Goal: Transaction & Acquisition: Book appointment/travel/reservation

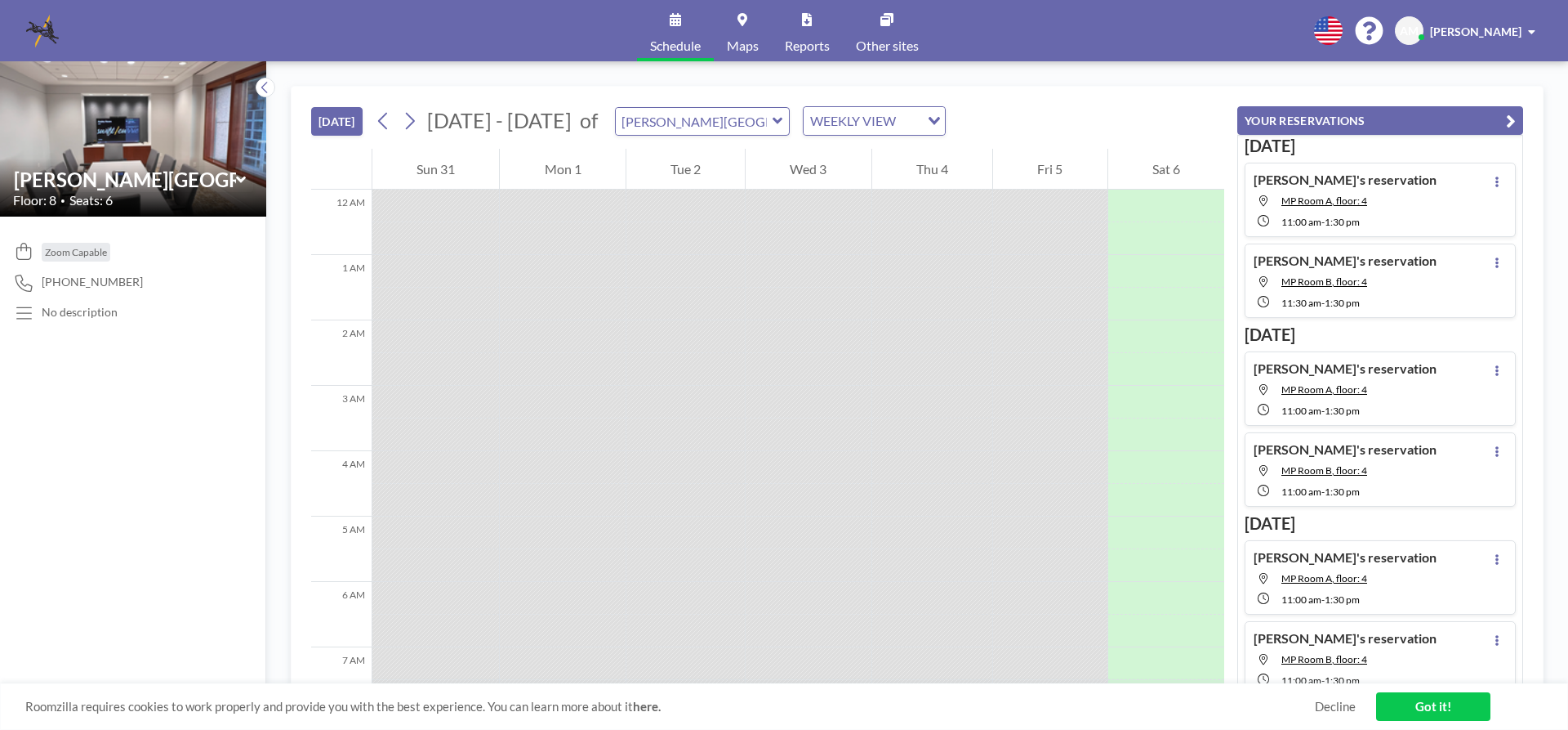
scroll to position [1082, 0]
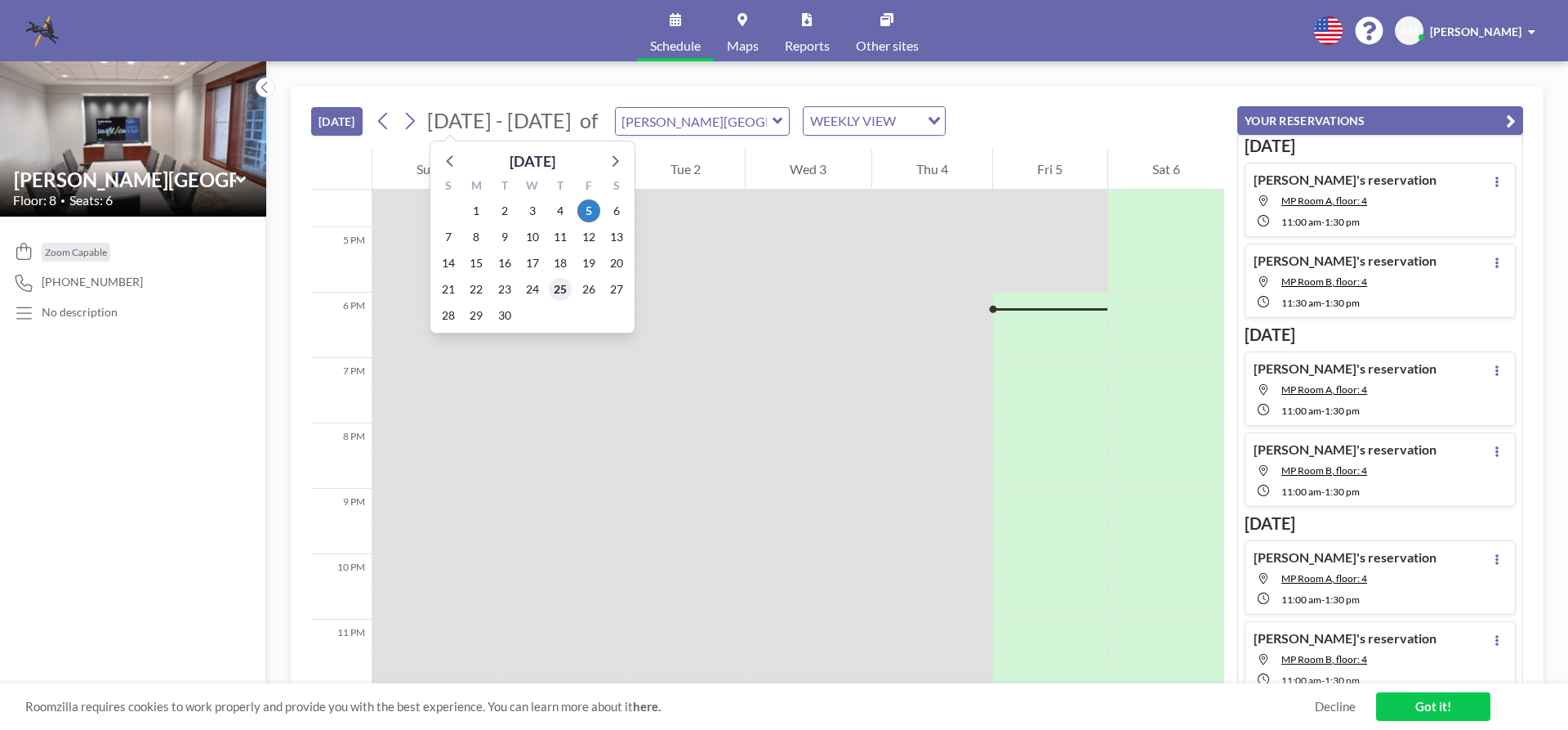
click at [561, 291] on span "25" at bounding box center [560, 289] width 23 height 23
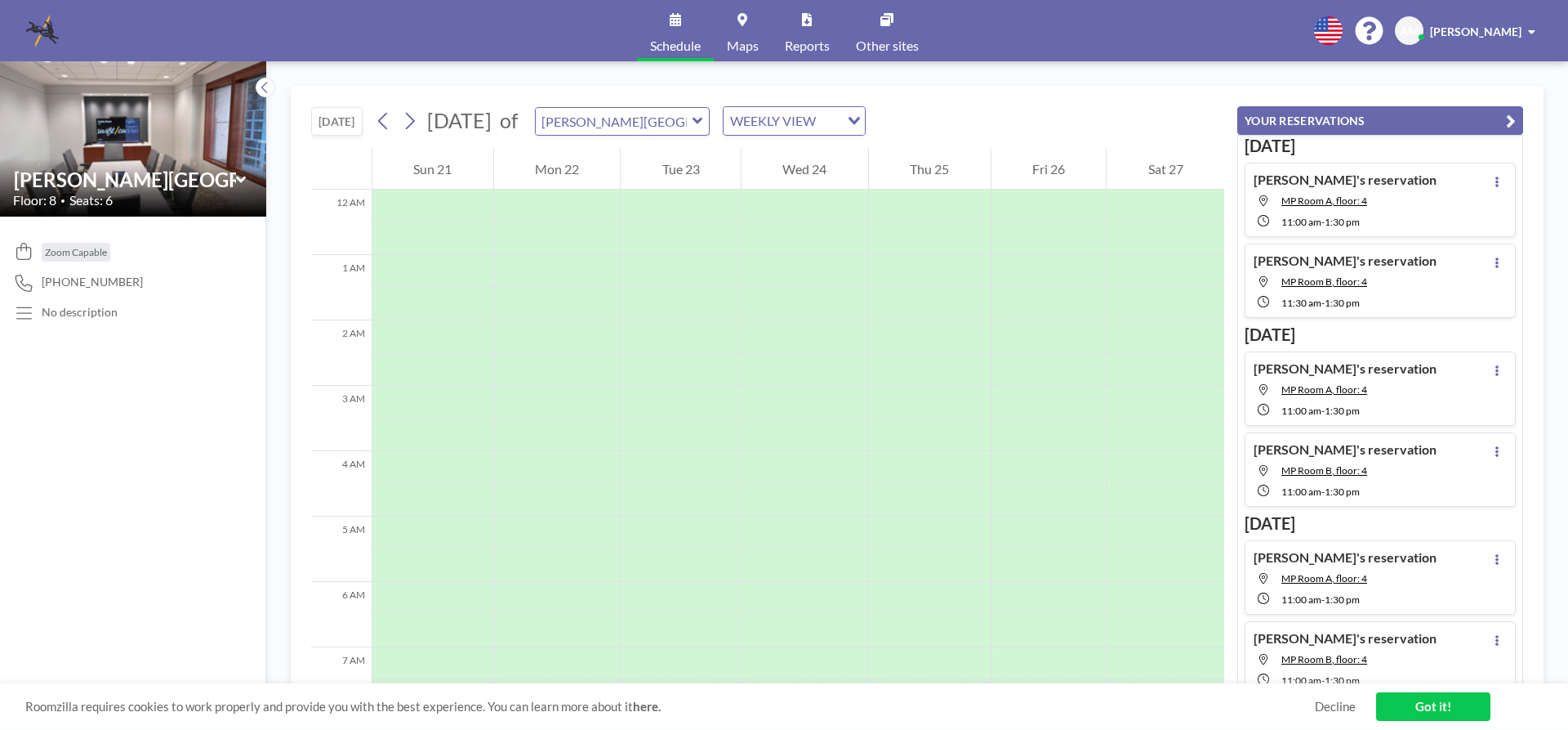
scroll to position [491, 0]
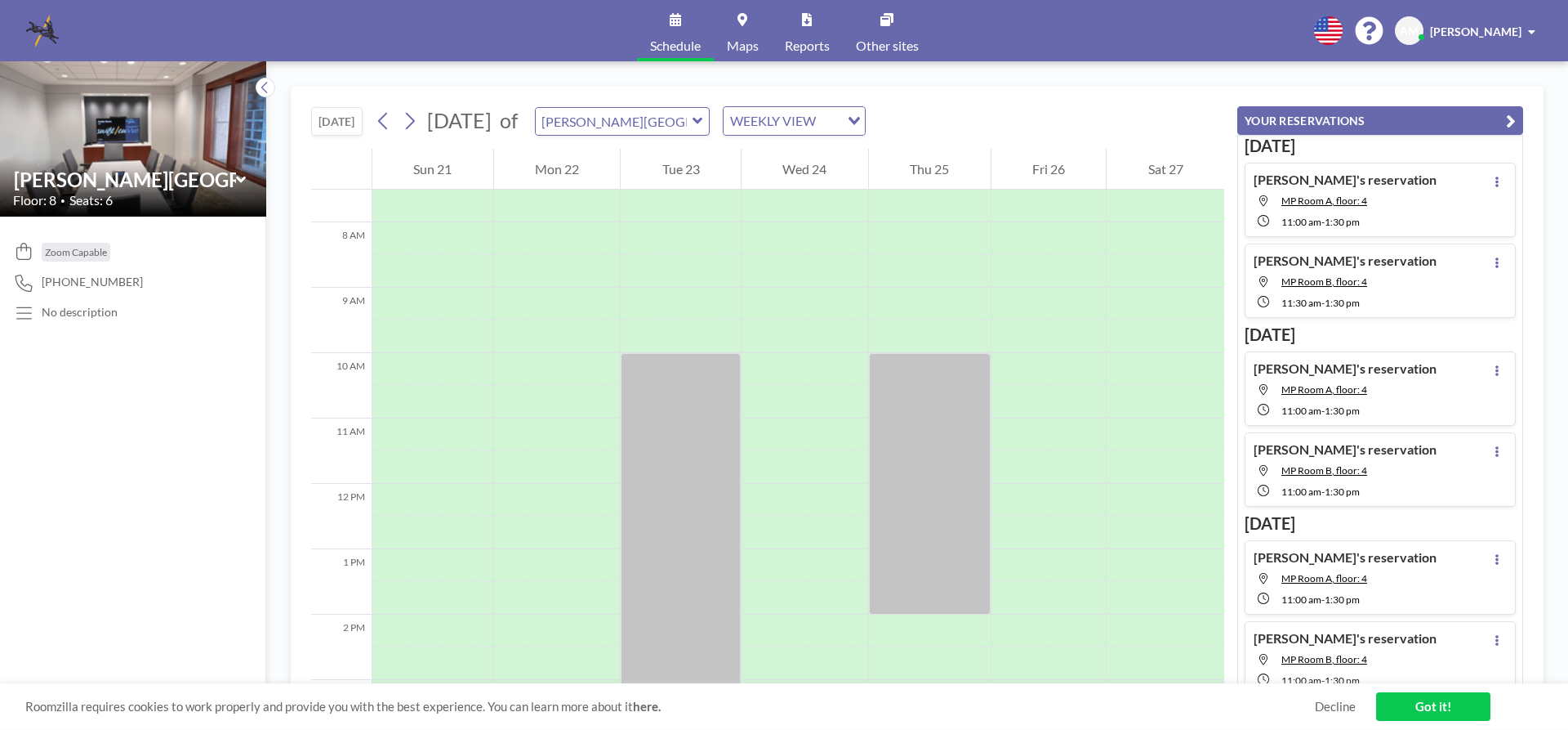
click at [704, 118] on icon at bounding box center [697, 121] width 10 height 17
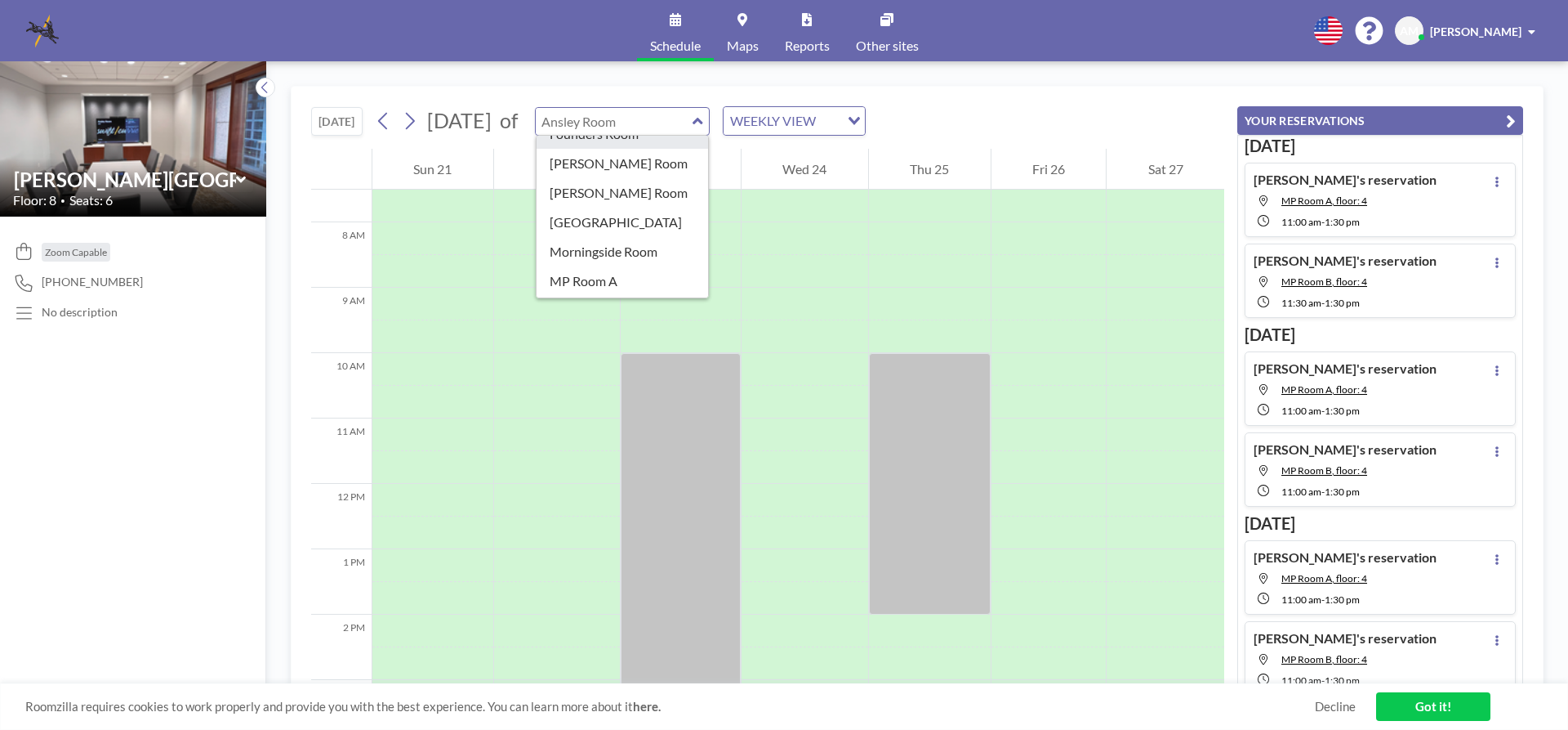
scroll to position [245, 0]
type input "MP Room A"
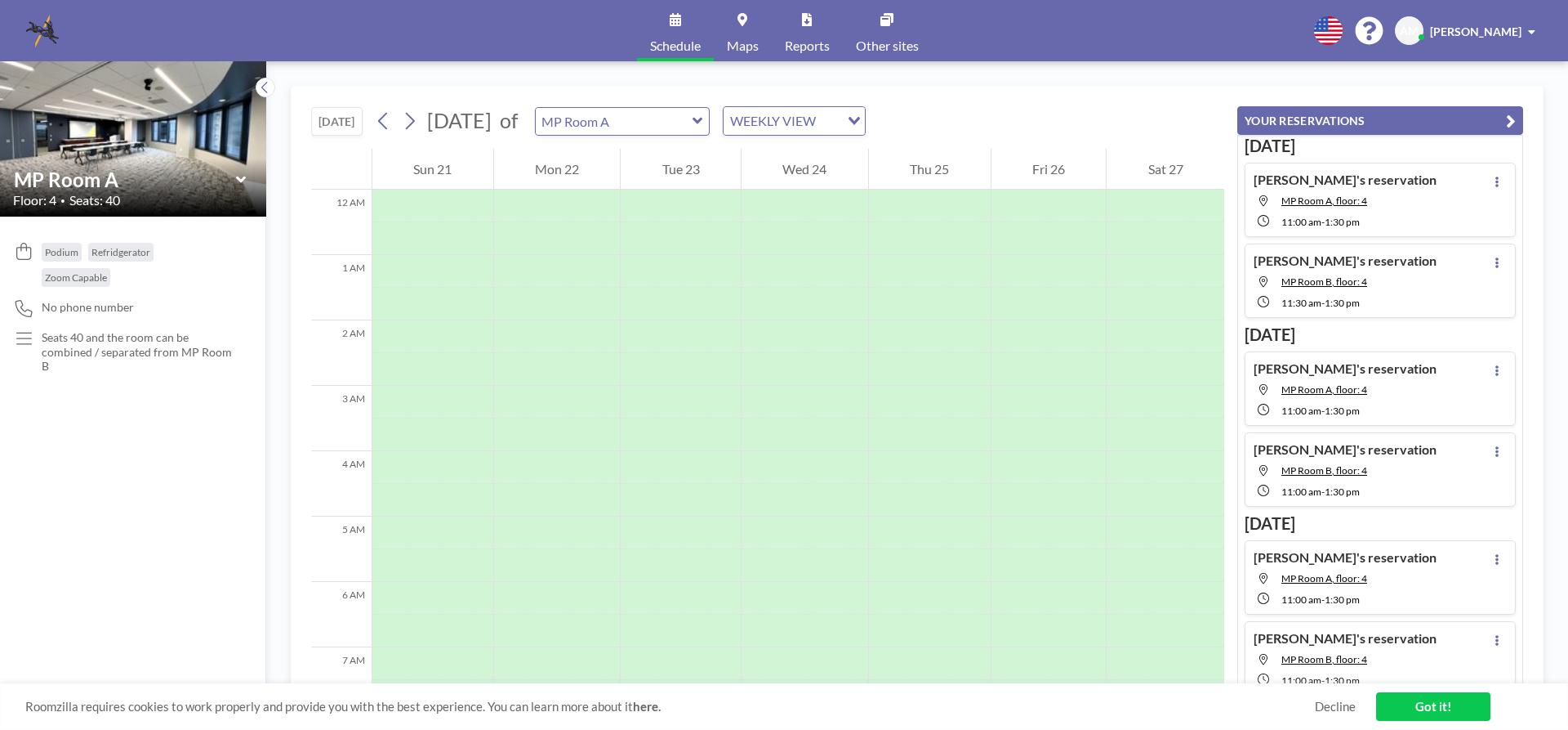
scroll to position [491, 0]
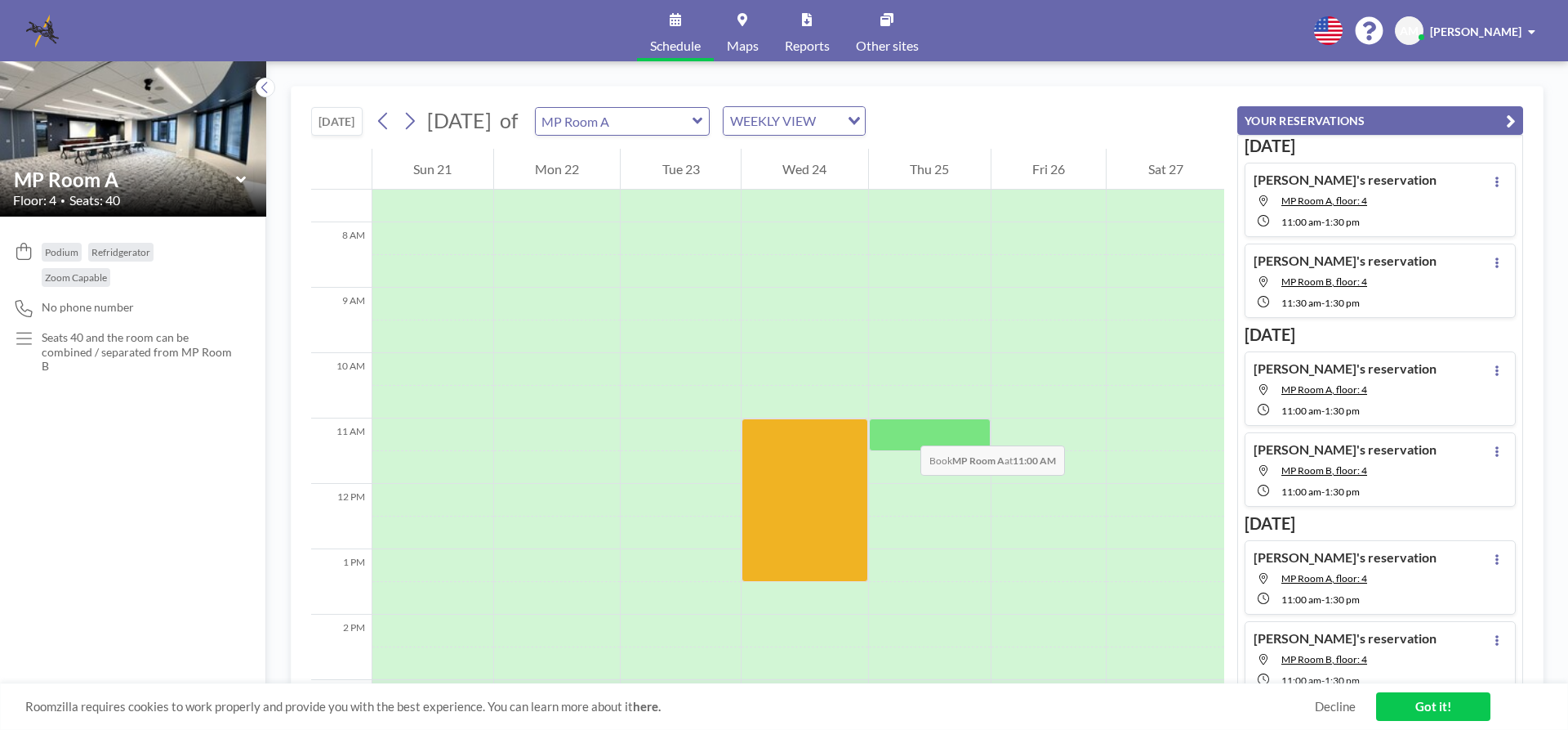
click at [904, 429] on div at bounding box center [930, 434] width 122 height 32
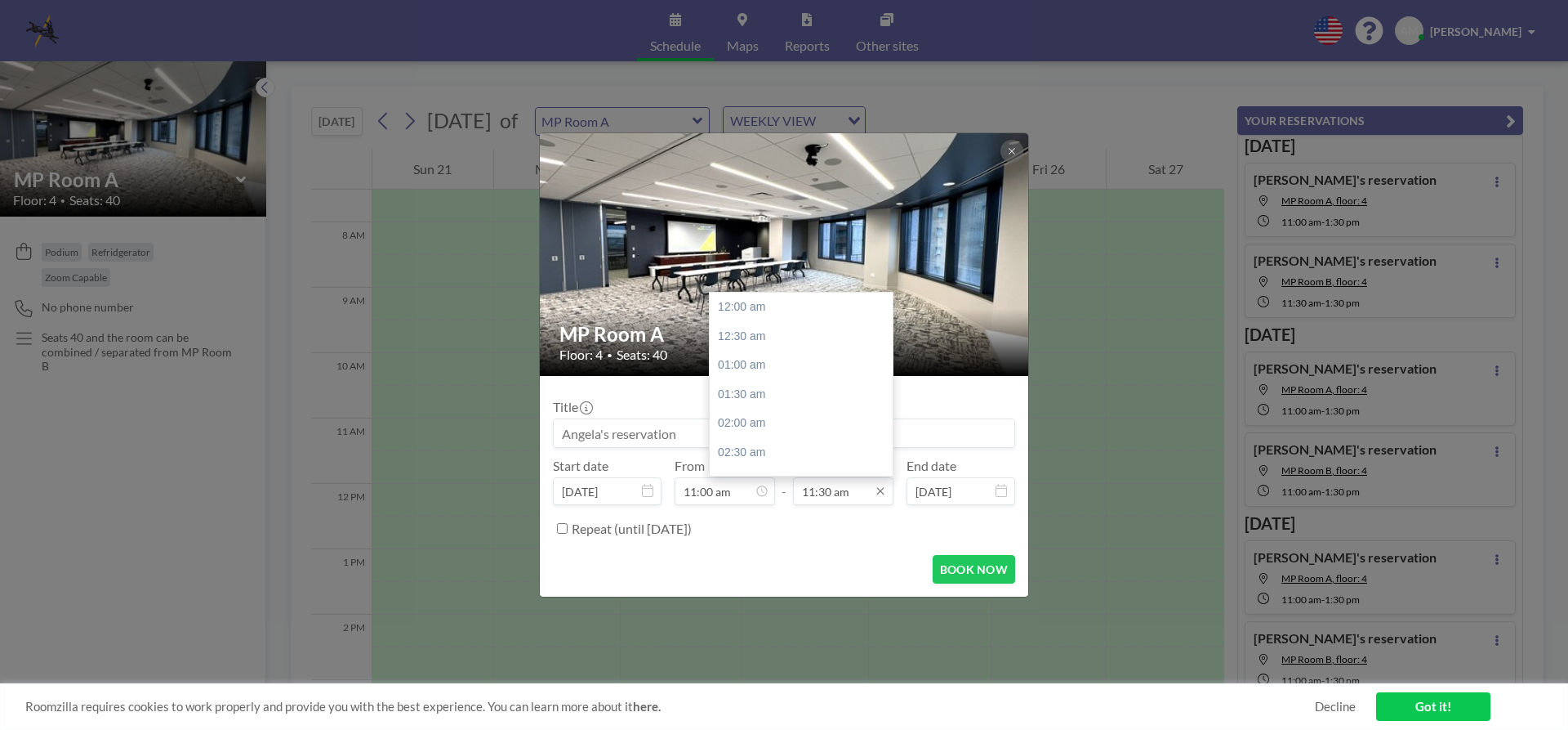
scroll to position [669, 0]
click at [875, 490] on icon at bounding box center [880, 492] width 13 height 13
click at [780, 422] on div "01:30 pm" at bounding box center [805, 423] width 191 height 30
type input "01:30 pm"
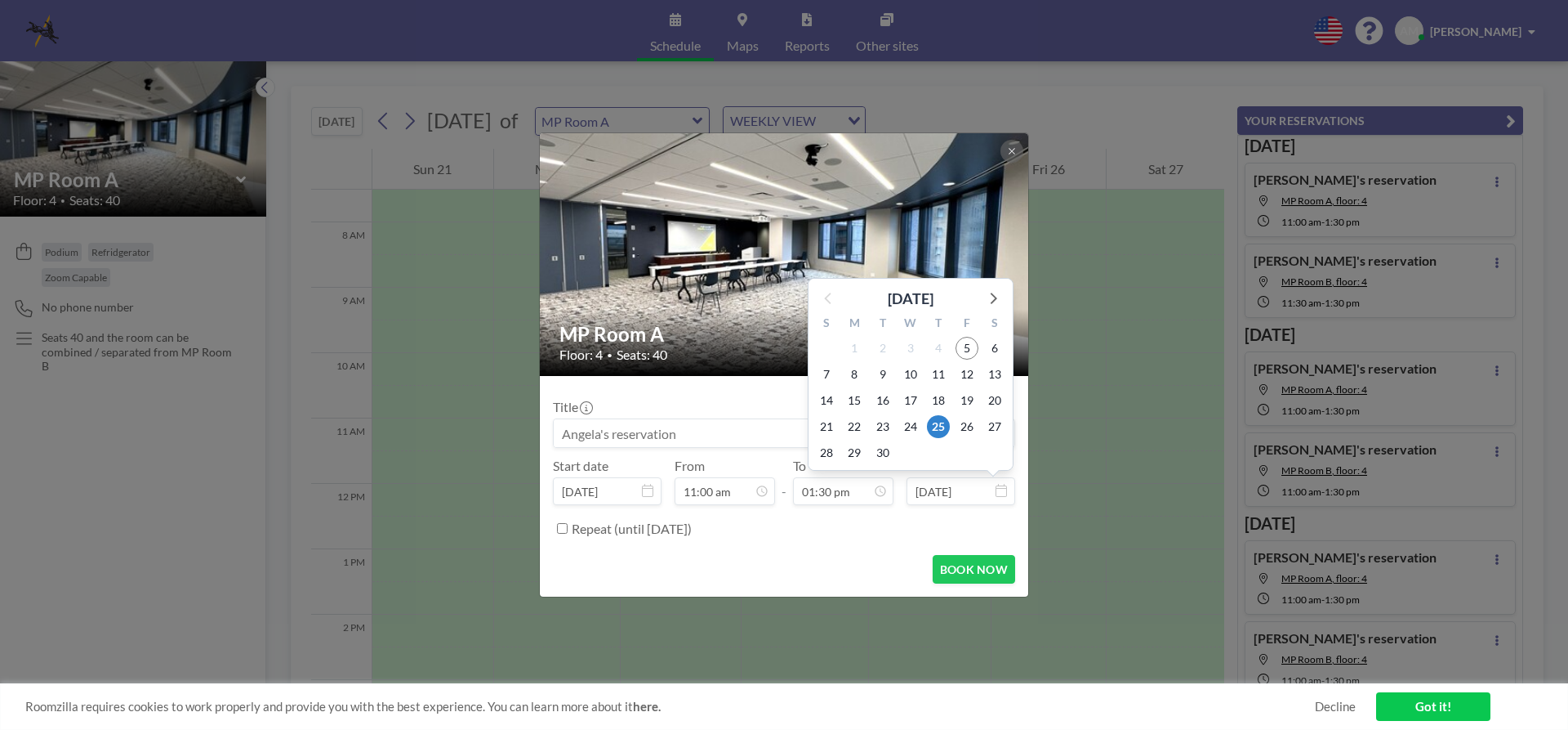
scroll to position [785, 0]
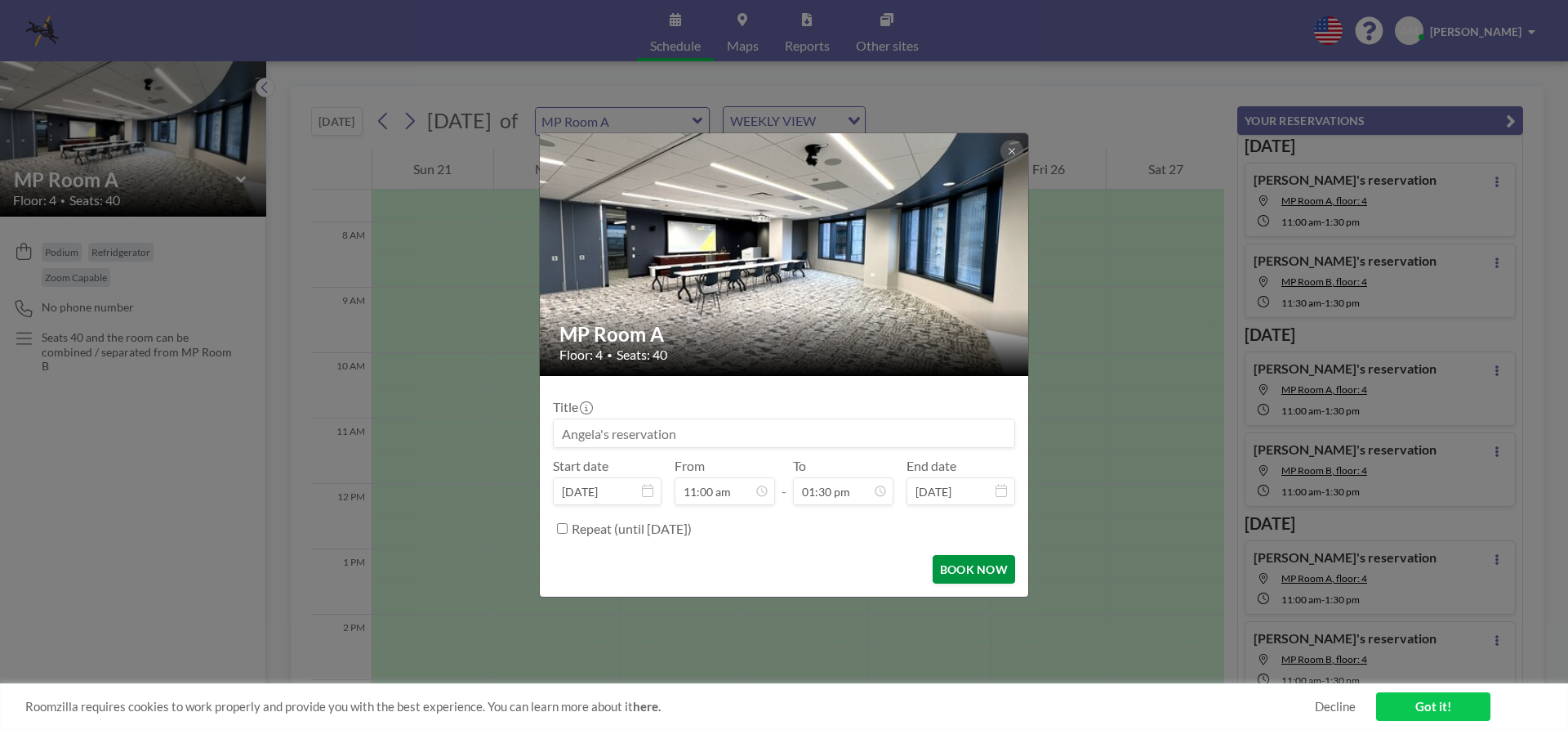
click at [977, 570] on button "BOOK NOW" at bounding box center [973, 569] width 82 height 29
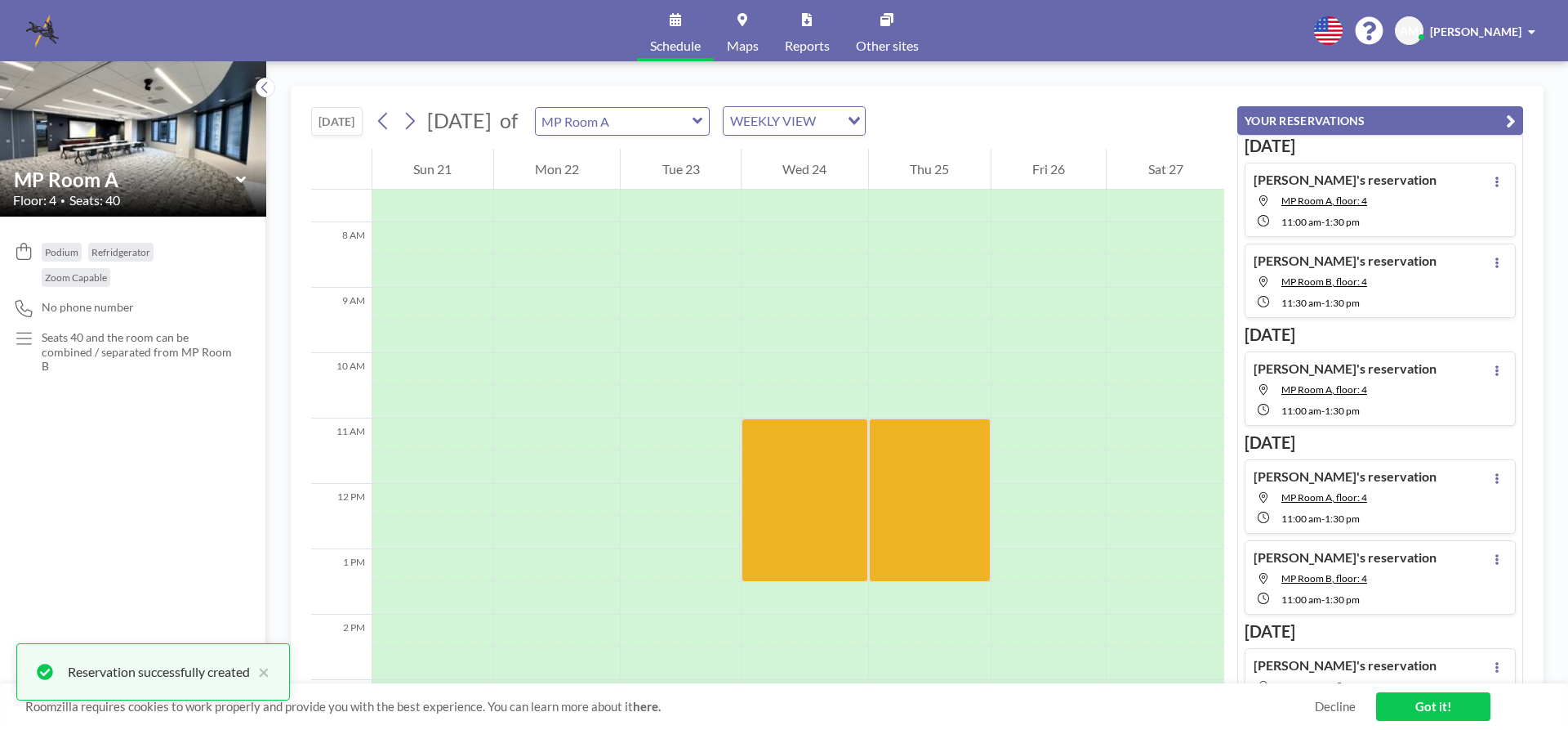
click at [703, 121] on icon at bounding box center [697, 120] width 10 height 6
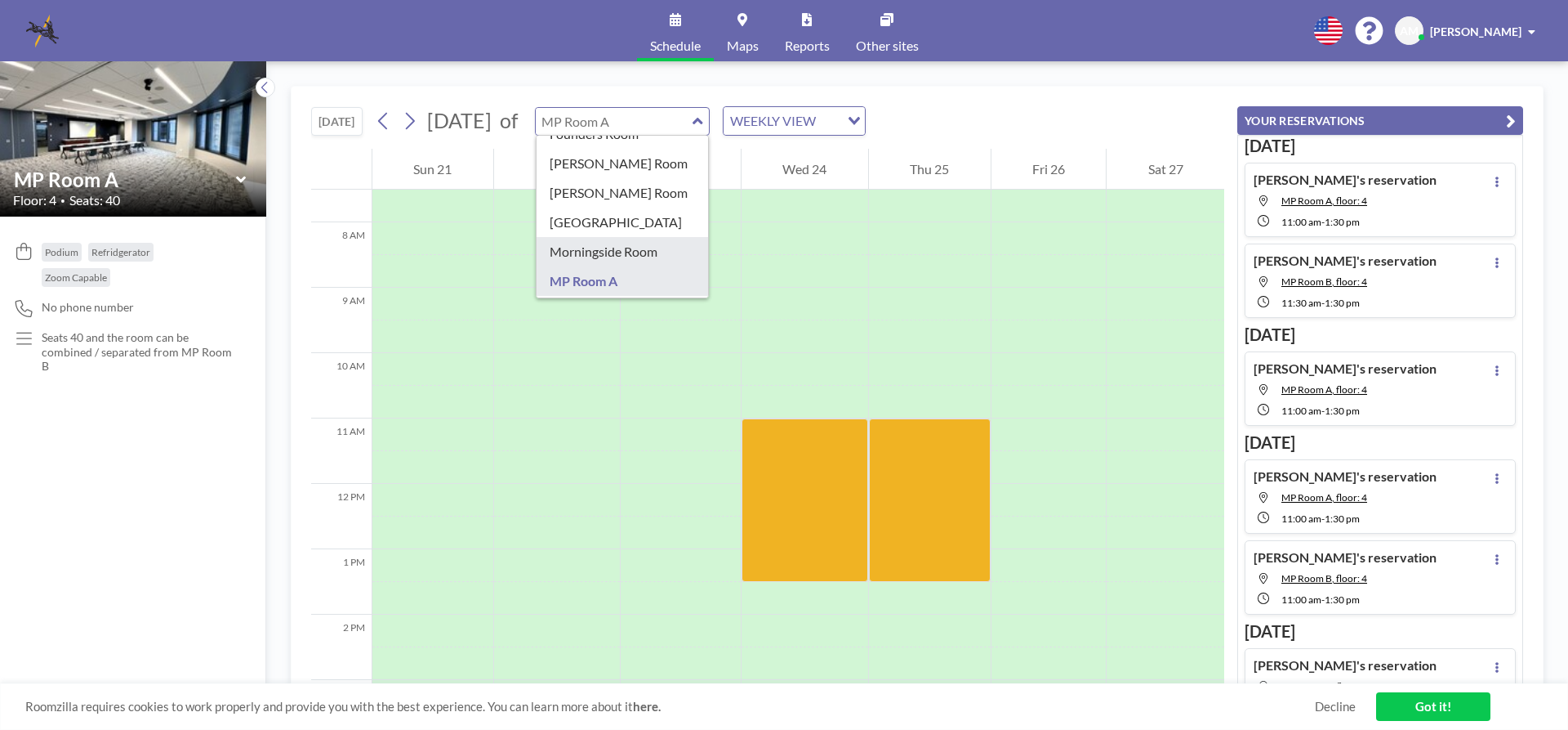
scroll to position [245, 0]
type input "MP Room B"
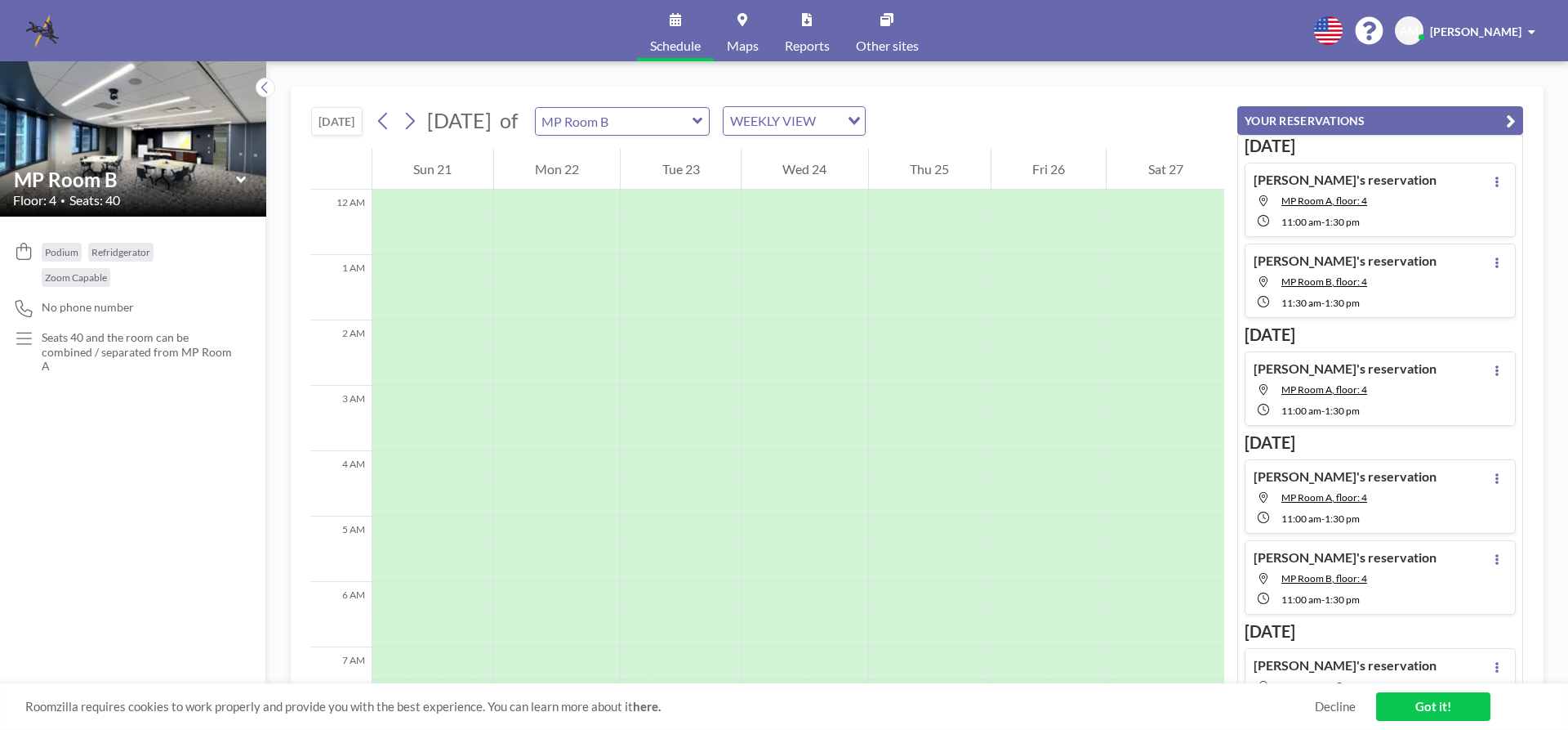
scroll to position [491, 0]
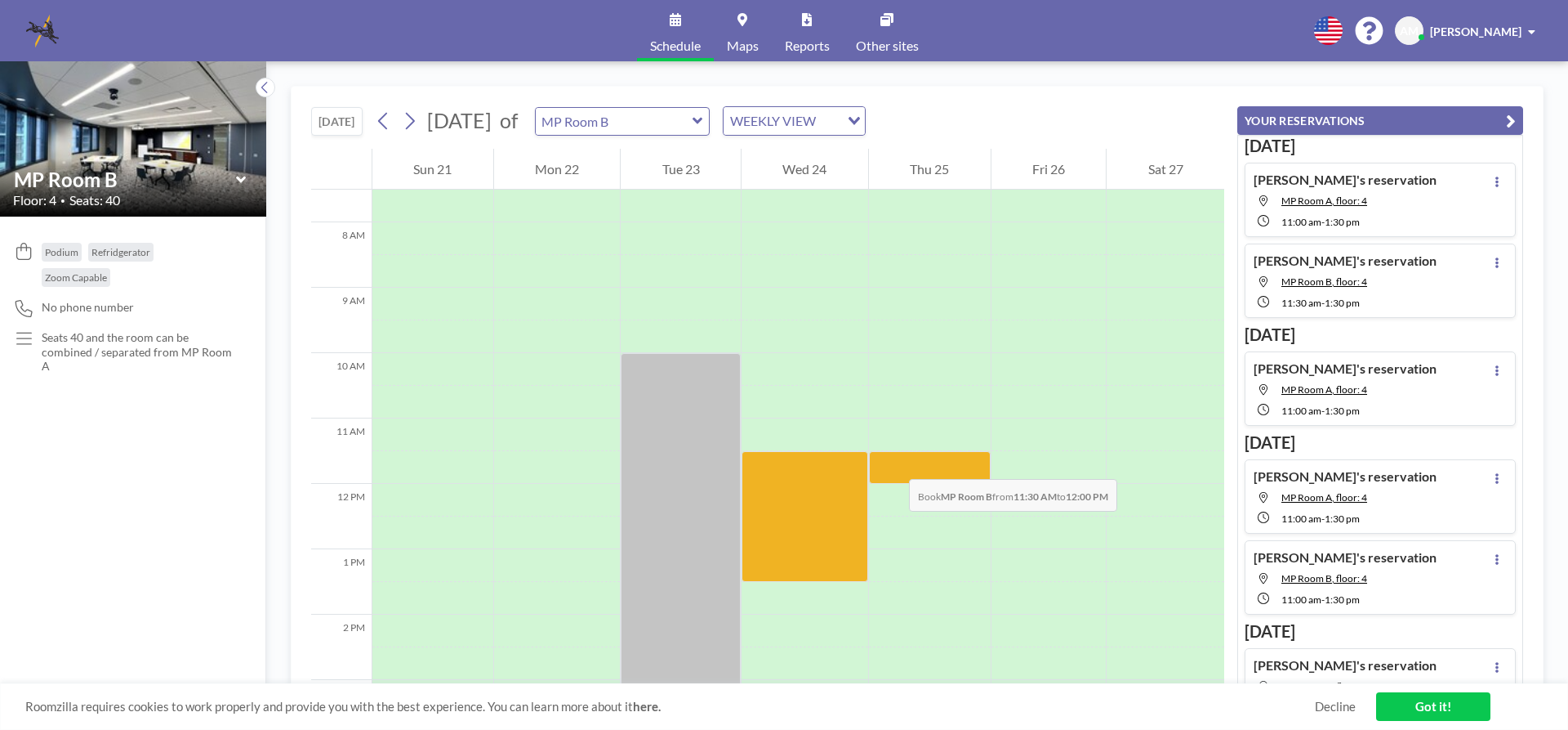
click at [893, 463] on div at bounding box center [930, 467] width 122 height 32
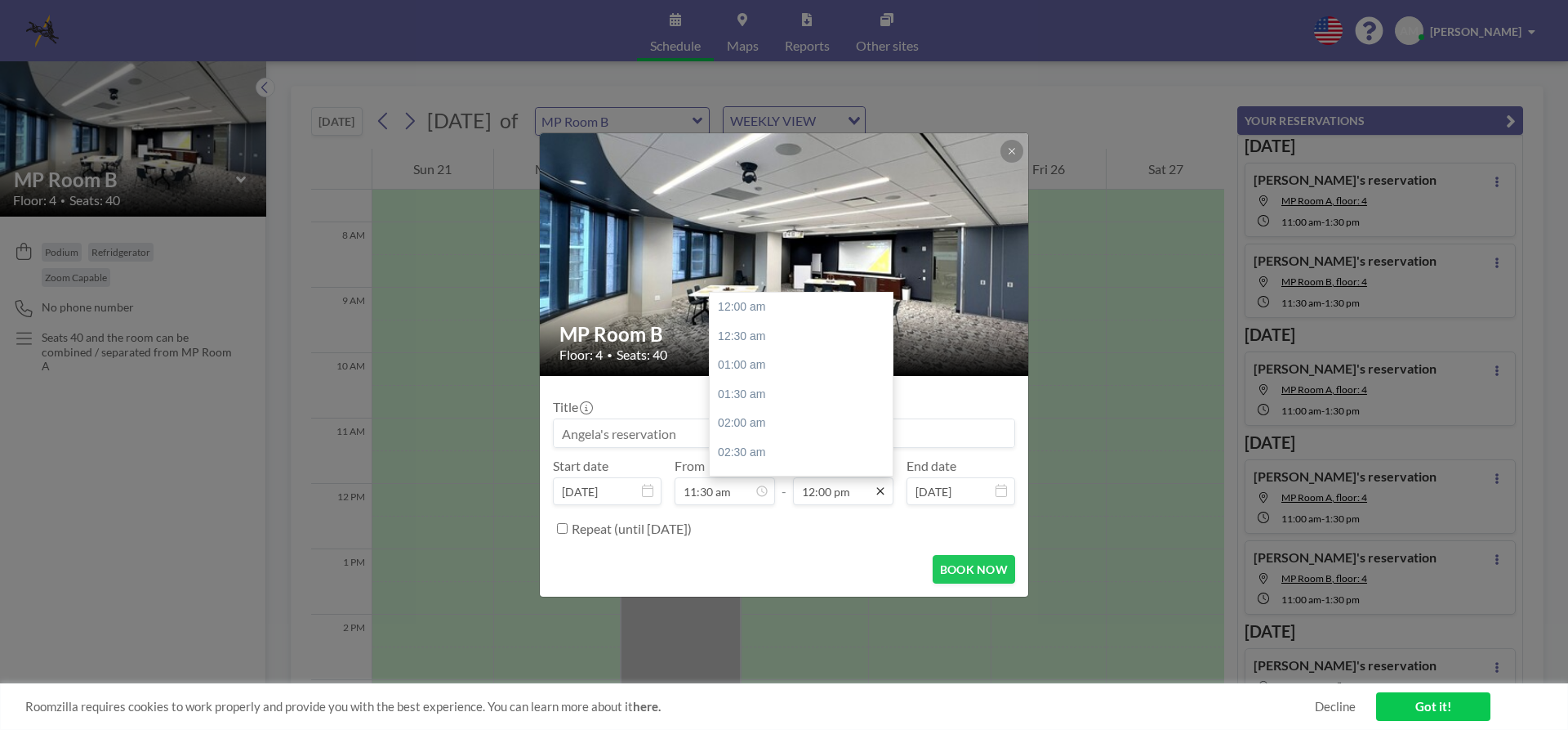
scroll to position [698, 0]
click at [875, 494] on icon at bounding box center [880, 492] width 13 height 13
click at [785, 402] on div "01:30 pm" at bounding box center [805, 395] width 191 height 30
type input "01:30 pm"
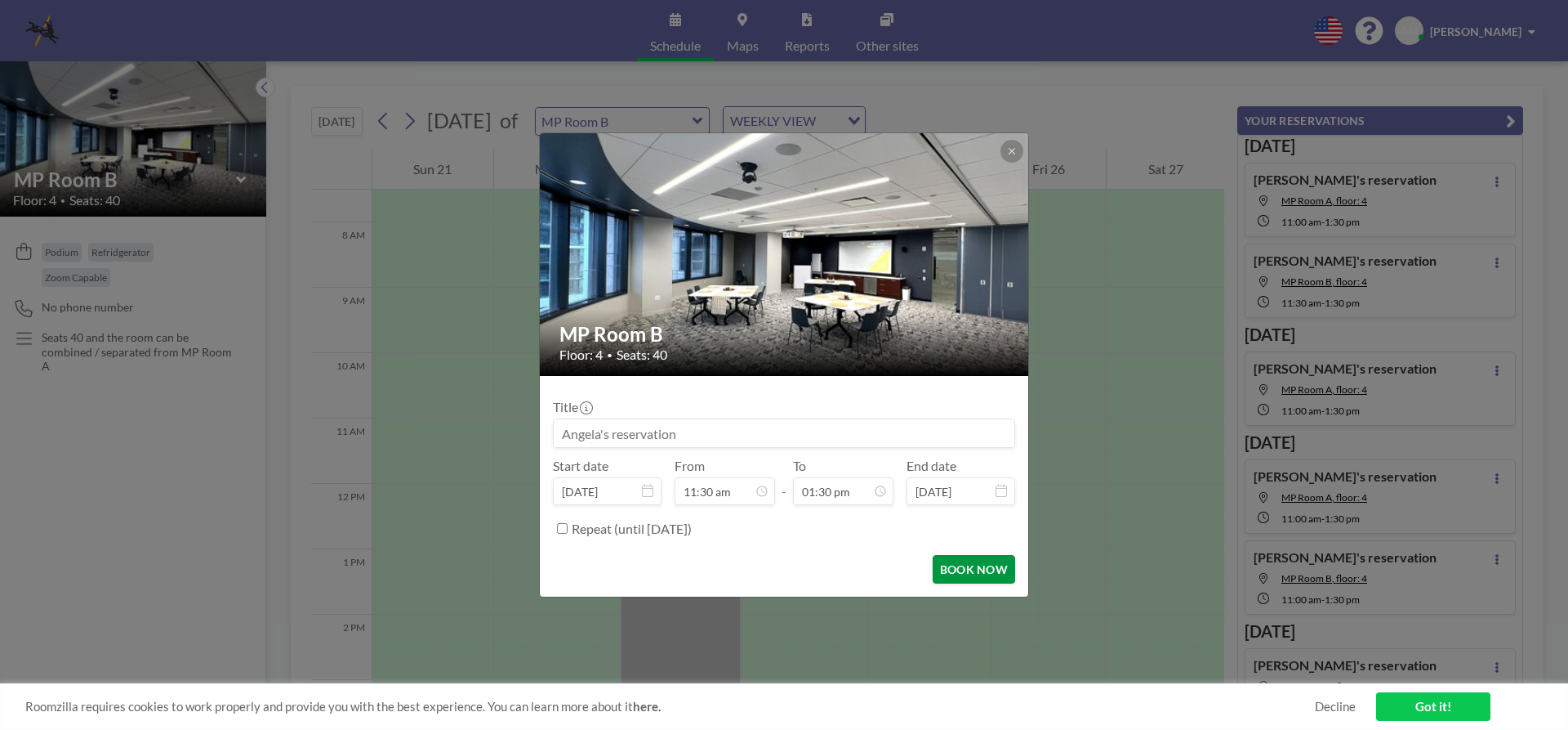
scroll to position [785, 0]
click at [964, 564] on button "BOOK NOW" at bounding box center [973, 569] width 82 height 29
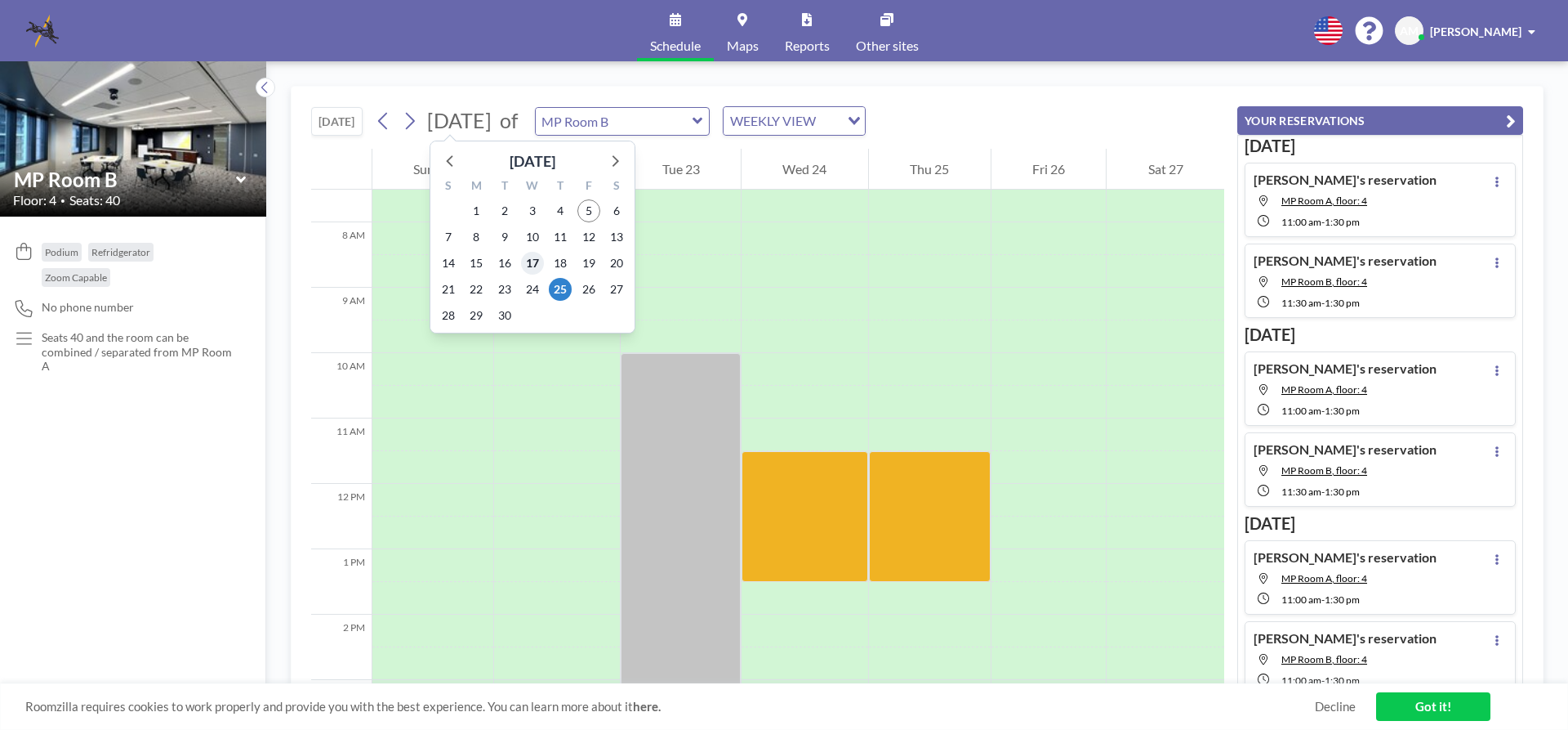
click at [532, 262] on span "17" at bounding box center [532, 262] width 23 height 23
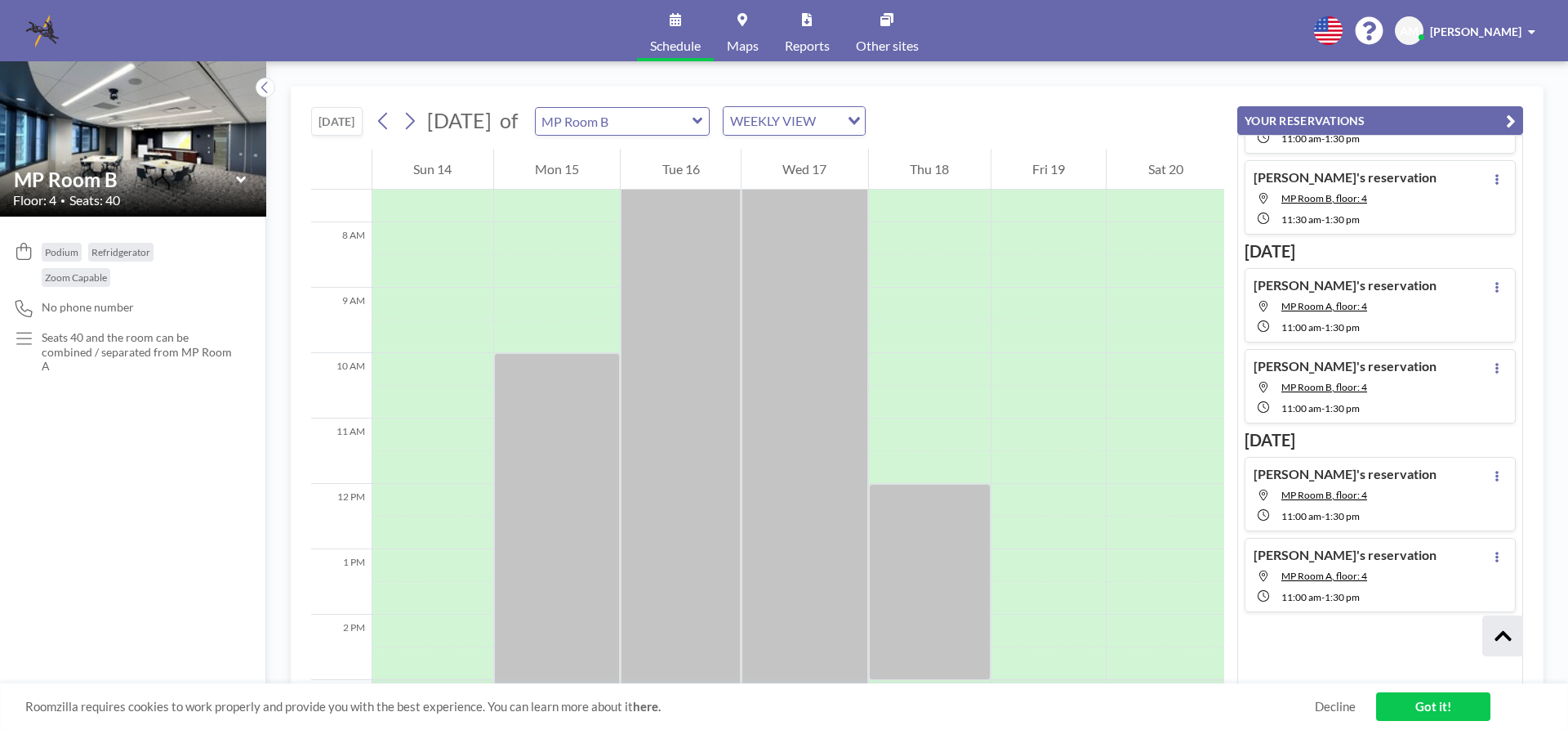
scroll to position [0, 0]
